Goal: Information Seeking & Learning: Learn about a topic

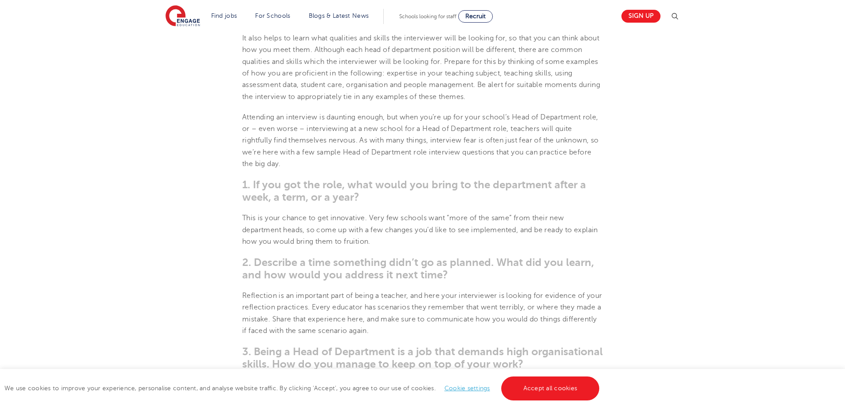
scroll to position [399, 0]
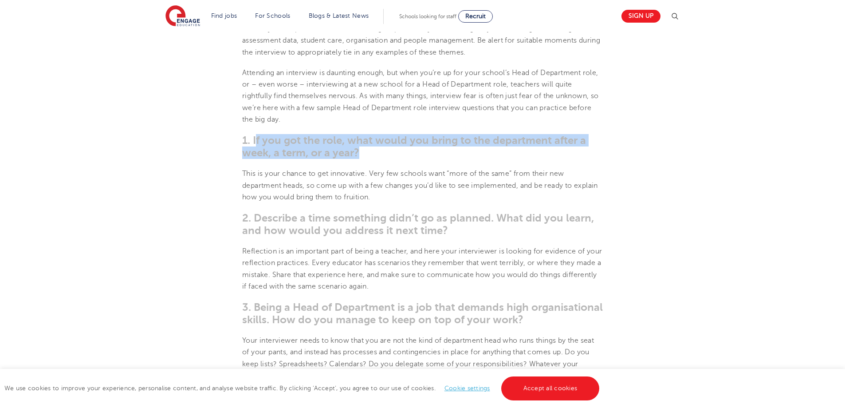
drag, startPoint x: 255, startPoint y: 139, endPoint x: 437, endPoint y: 147, distance: 182.5
click at [437, 147] on h3 "1. If you got the role, what would you bring to the department after a week, a …" at bounding box center [422, 146] width 361 height 25
click at [256, 137] on span "1. If you got the role, what would you bring to the department after a week, a …" at bounding box center [414, 146] width 344 height 25
drag, startPoint x: 252, startPoint y: 138, endPoint x: 553, endPoint y: 140, distance: 301.3
click at [553, 140] on span "1. If you got the role, what would you bring to the department after a week, a …" at bounding box center [414, 146] width 344 height 25
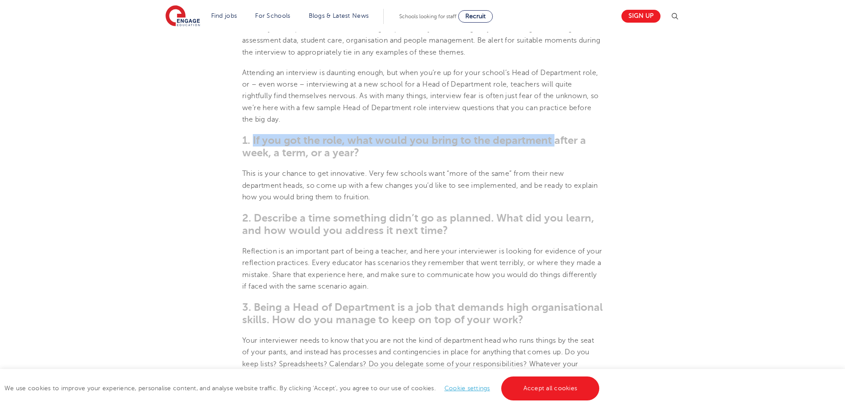
copy span "If you got the role, what would you bring to the department"
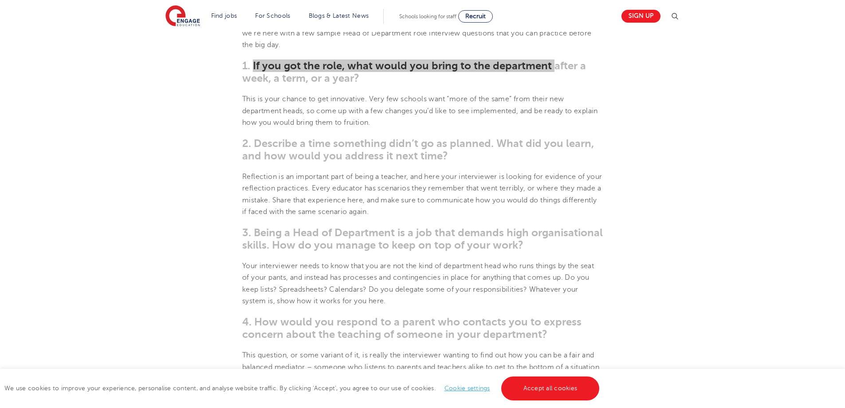
scroll to position [488, 0]
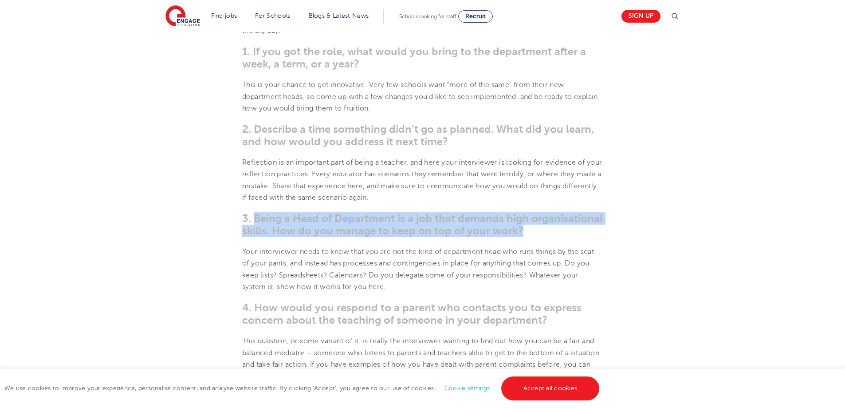
drag, startPoint x: 276, startPoint y: 218, endPoint x: 524, endPoint y: 232, distance: 248.9
click at [524, 232] on h3 "3. Being a Head of Department is a job that demands high organisational skills.…" at bounding box center [422, 224] width 361 height 25
copy span "Being a Head of Department is a job that demands high organisational skills. Ho…"
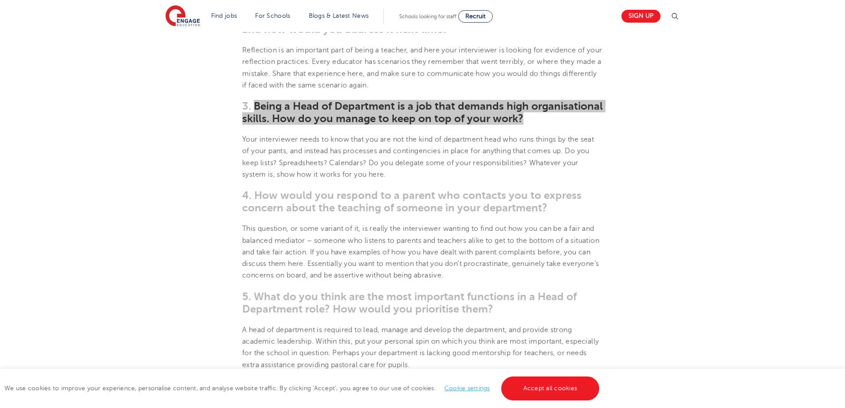
scroll to position [621, 0]
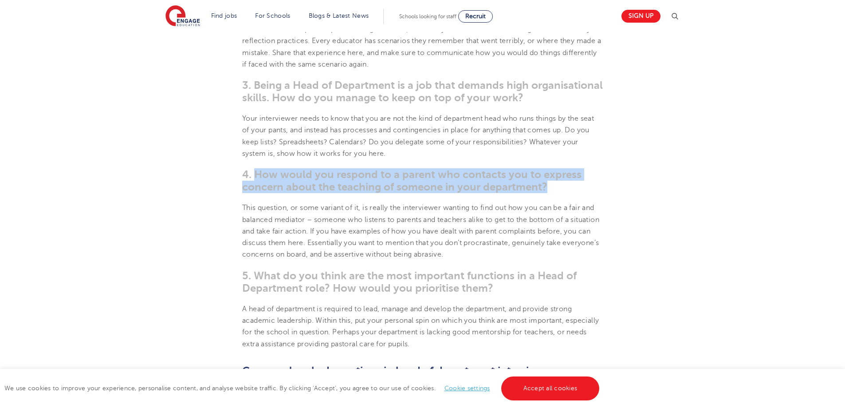
drag, startPoint x: 255, startPoint y: 176, endPoint x: 555, endPoint y: 186, distance: 300.1
click at [555, 186] on h3 "4. How would you respond to a parent who contacts you to express concern about …" at bounding box center [422, 180] width 361 height 25
copy span "How would you respond to a parent who contacts you to express concern about the…"
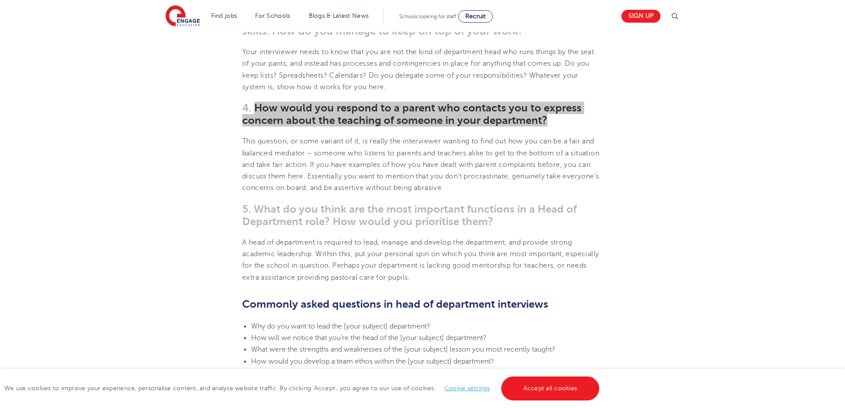
scroll to position [710, 0]
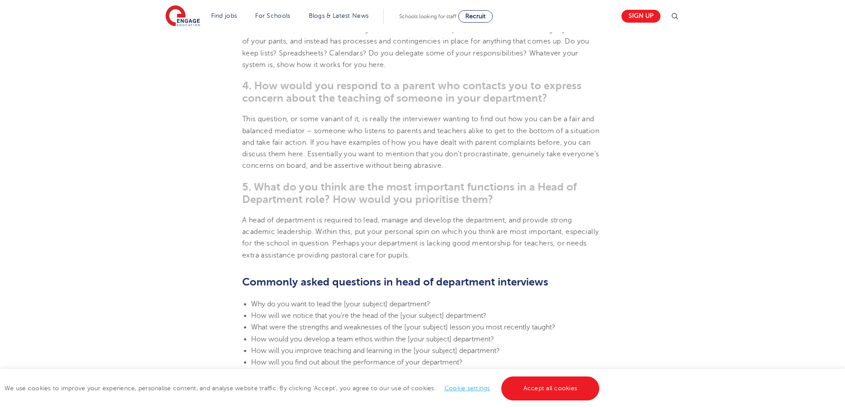
click at [290, 182] on span "5. What do you think are the most important functions in a Head of Department r…" at bounding box center [409, 193] width 335 height 25
drag, startPoint x: 256, startPoint y: 187, endPoint x: 534, endPoint y: 189, distance: 278.6
click at [534, 189] on span "5. What do you think are the most important functions in a Head of Department r…" at bounding box center [409, 193] width 335 height 25
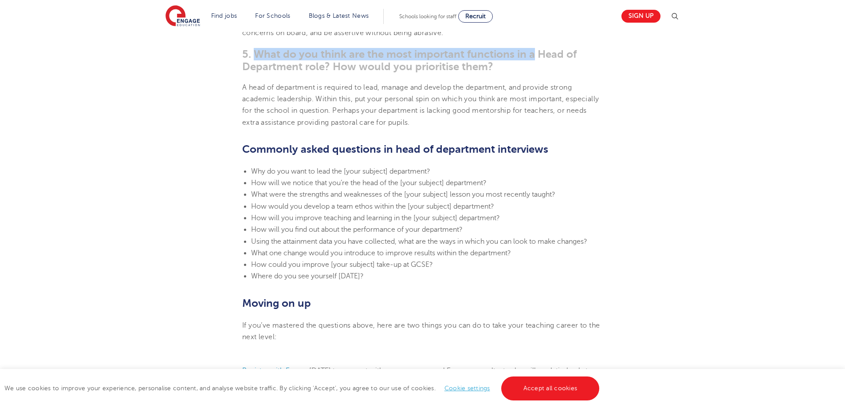
scroll to position [843, 0]
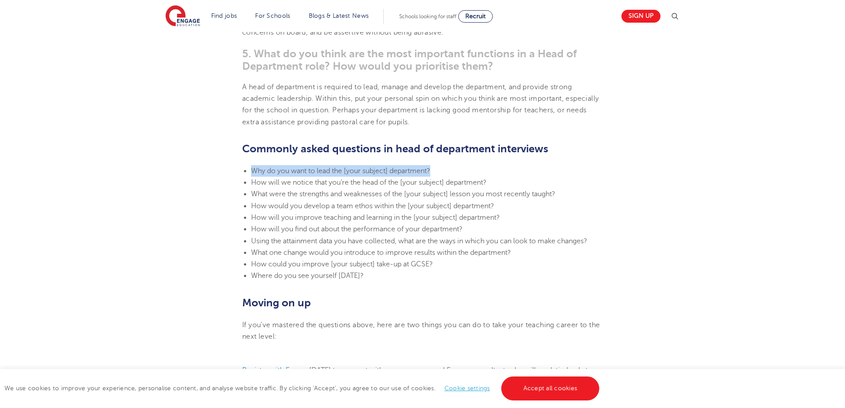
drag, startPoint x: 252, startPoint y: 168, endPoint x: 452, endPoint y: 161, distance: 200.7
click at [452, 161] on section "[DATE] Head of Department Interview Questions How to prepare answers for head o…" at bounding box center [423, 15] width 538 height 1226
copy span "Why do you want to lead the [your subject] department?"
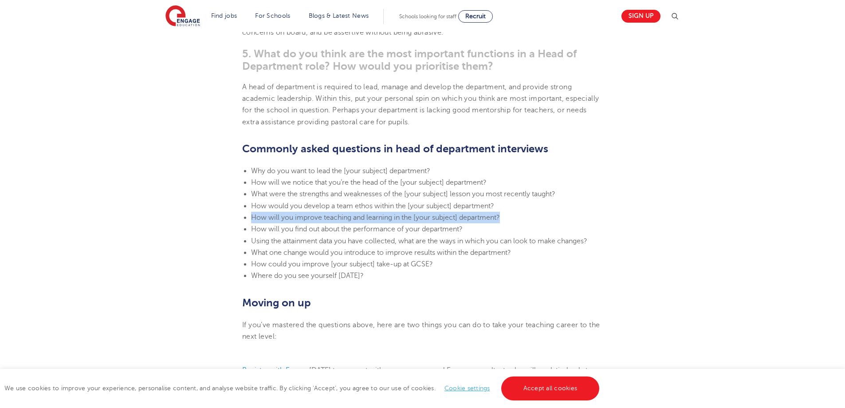
drag, startPoint x: 252, startPoint y: 218, endPoint x: 506, endPoint y: 219, distance: 254.2
click at [506, 219] on li "How will you improve teaching and learning in the [your subject] department?" at bounding box center [427, 218] width 352 height 12
copy span "How will you improve teaching and learning in the [your subject] department?"
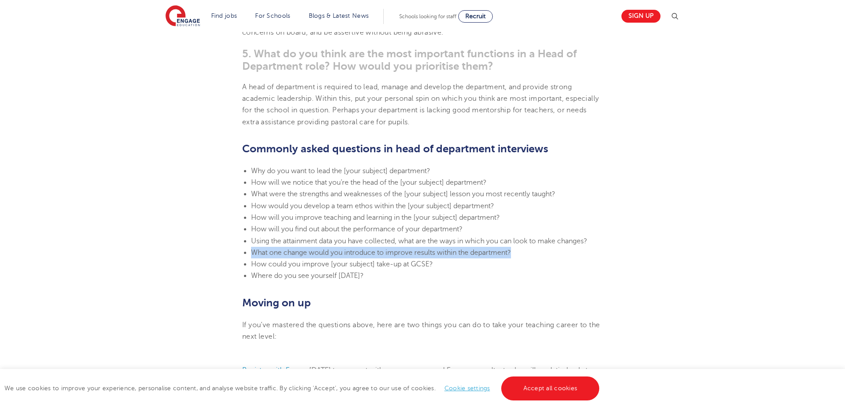
drag, startPoint x: 252, startPoint y: 250, endPoint x: 542, endPoint y: 255, distance: 290.2
click at [542, 255] on li "What one change would you introduce to improve results within the department?" at bounding box center [427, 253] width 352 height 12
copy span "What one change would you introduce to improve results within the department?"
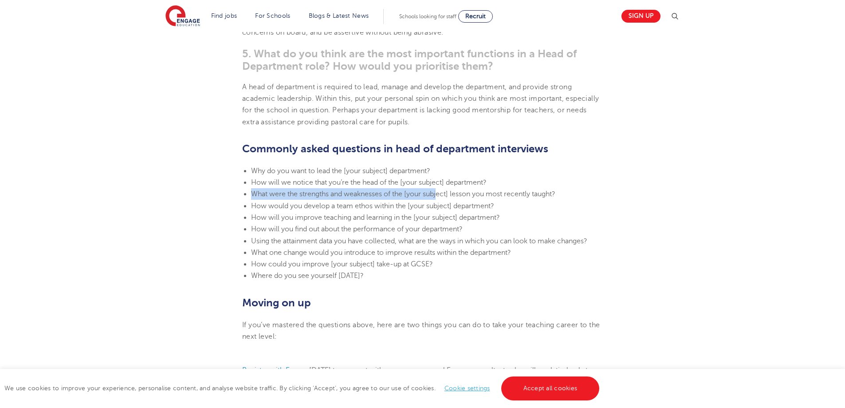
drag, startPoint x: 254, startPoint y: 192, endPoint x: 439, endPoint y: 191, distance: 185.5
click at [439, 191] on span "What were the strengths and weaknesses of the [your subject] lesson you most re…" at bounding box center [403, 194] width 304 height 8
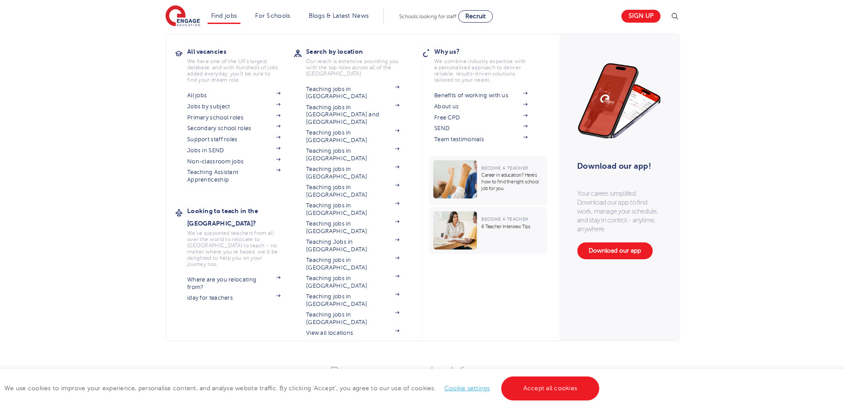
scroll to position [976, 0]
